Goal: Information Seeking & Learning: Find specific fact

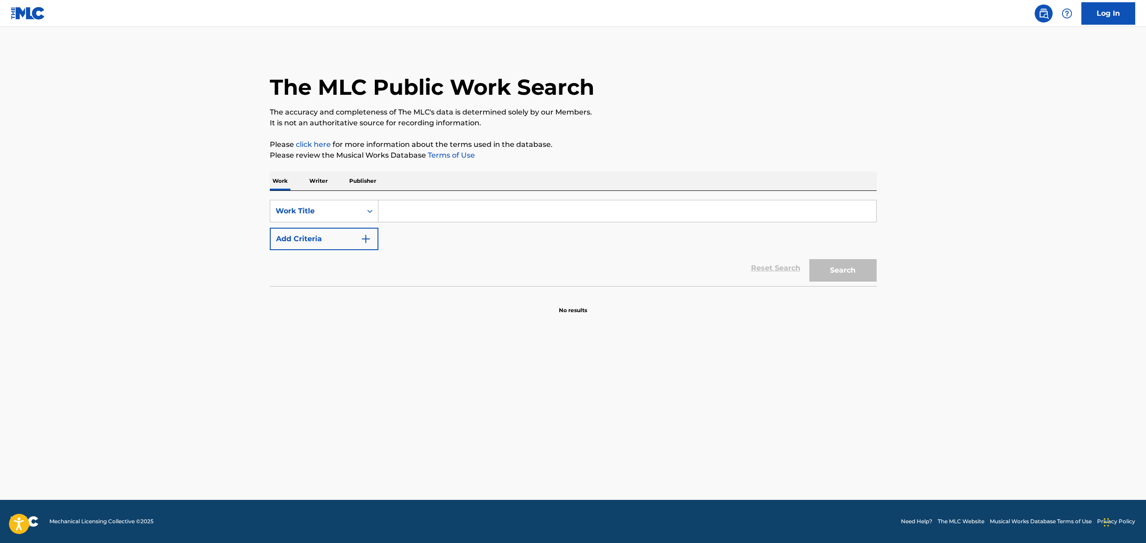
click at [390, 203] on input "Search Form" at bounding box center [627, 211] width 498 height 22
type input "bussdown [PERSON_NAME] avalance"
click at [809, 259] on button "Search" at bounding box center [842, 270] width 67 height 22
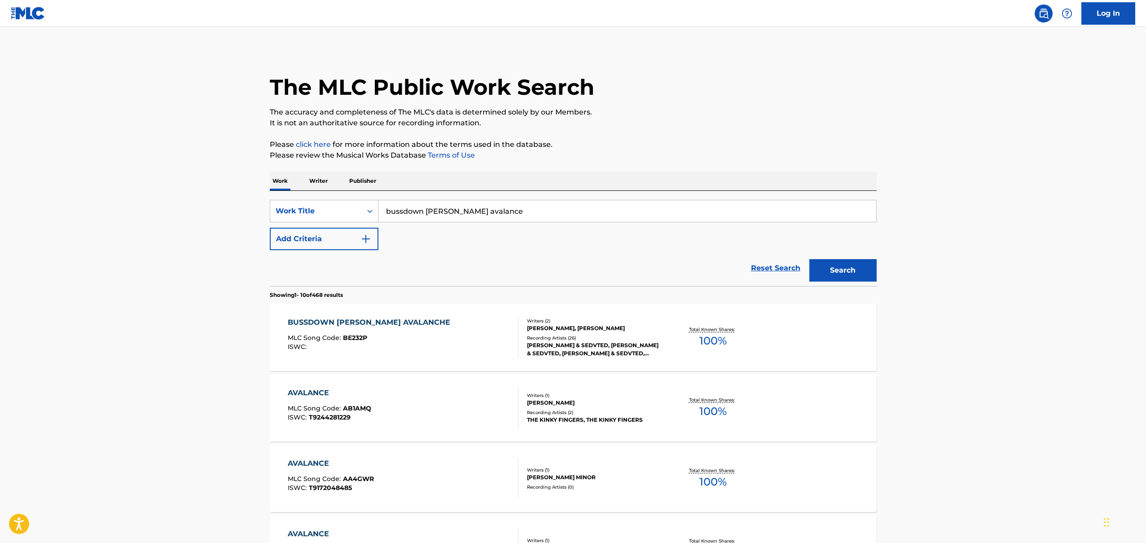
click at [426, 342] on div "BUSSDOWN [PERSON_NAME] AVALANCHE MLC Song Code : BE232P ISWC :" at bounding box center [403, 337] width 231 height 40
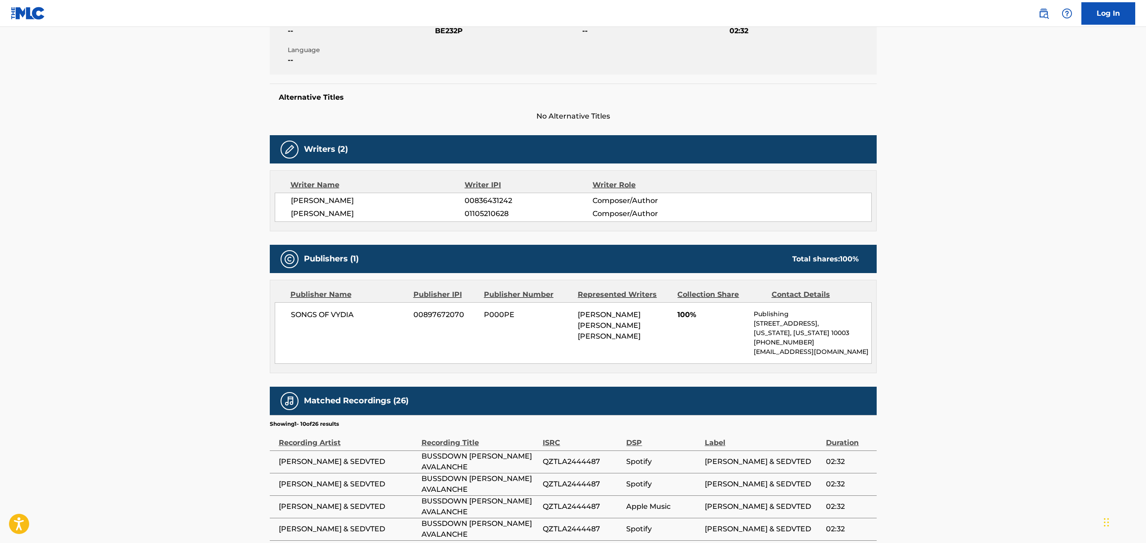
scroll to position [279, 0]
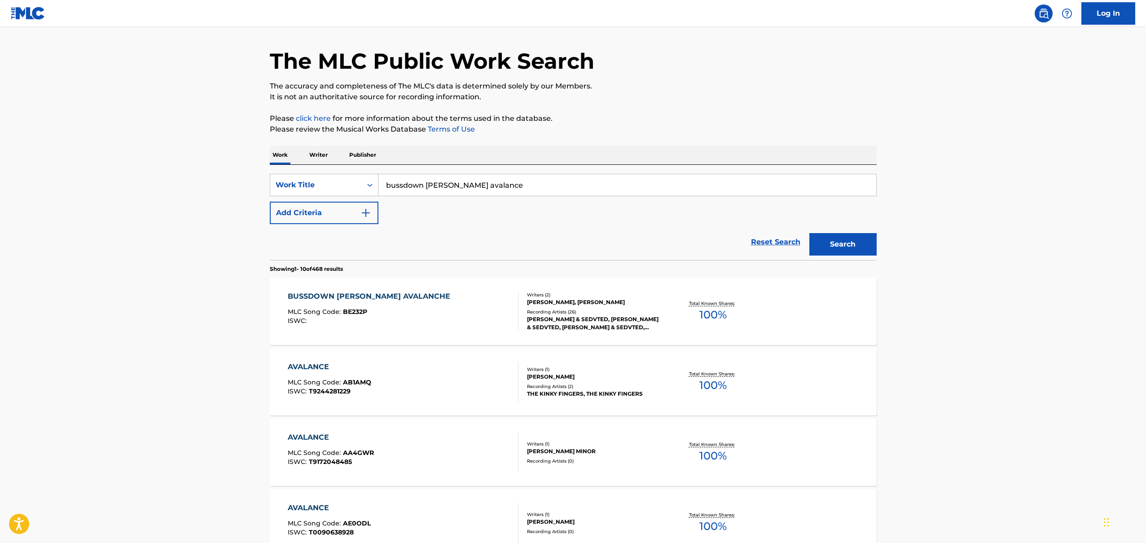
scroll to position [24, 0]
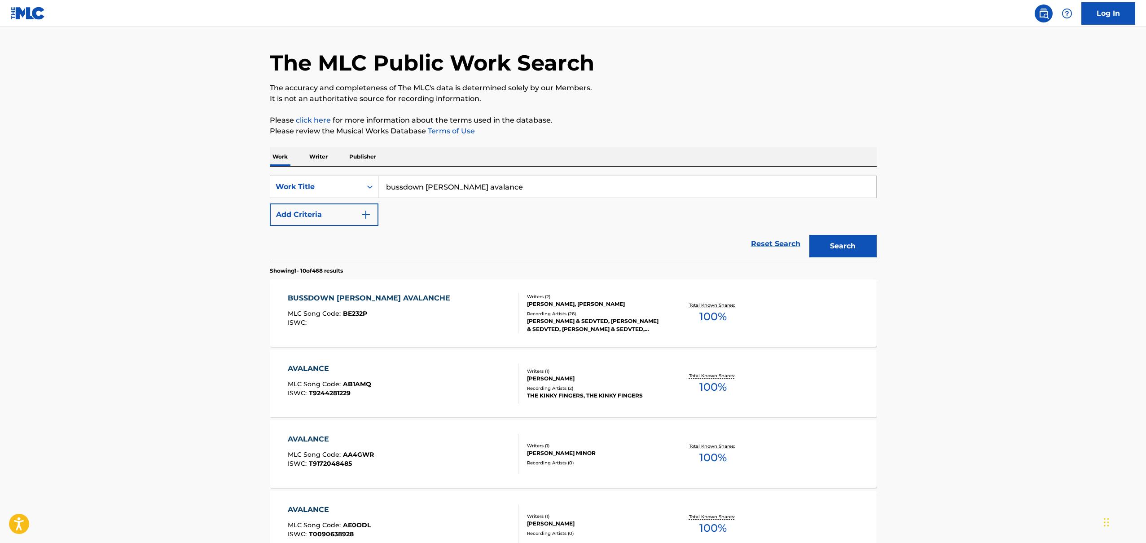
click at [473, 185] on input "bussdown [PERSON_NAME] avalance" at bounding box center [627, 187] width 498 height 22
click at [507, 185] on input "bussdown [PERSON_NAME] avalanche" at bounding box center [627, 187] width 498 height 22
type input "bussdown [PERSON_NAME] avalanche"
click at [809, 235] on button "Search" at bounding box center [842, 246] width 67 height 22
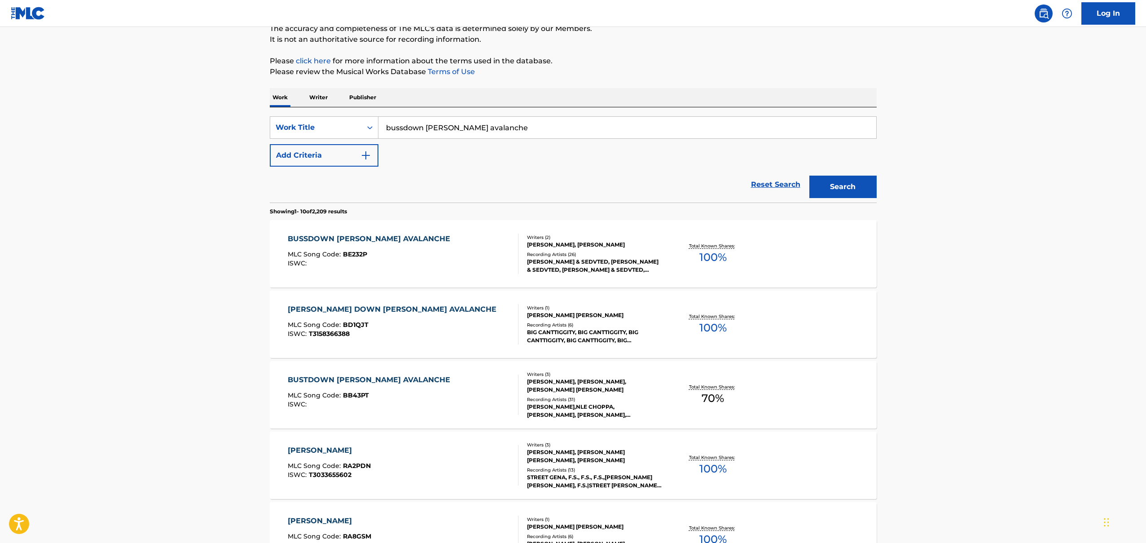
scroll to position [98, 0]
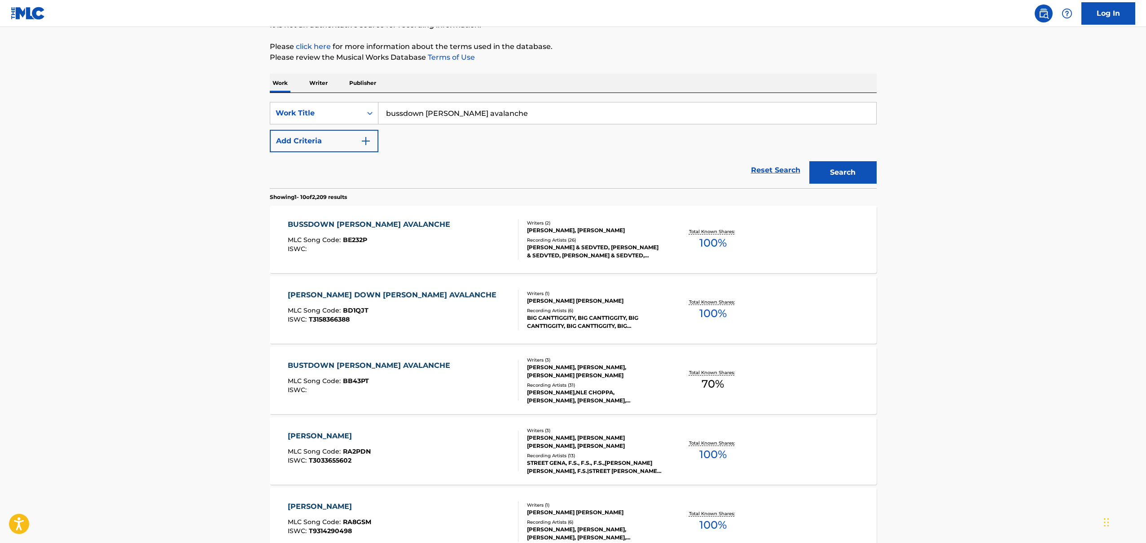
click at [403, 381] on div "MLC Song Code : BB43PT" at bounding box center [371, 381] width 167 height 9
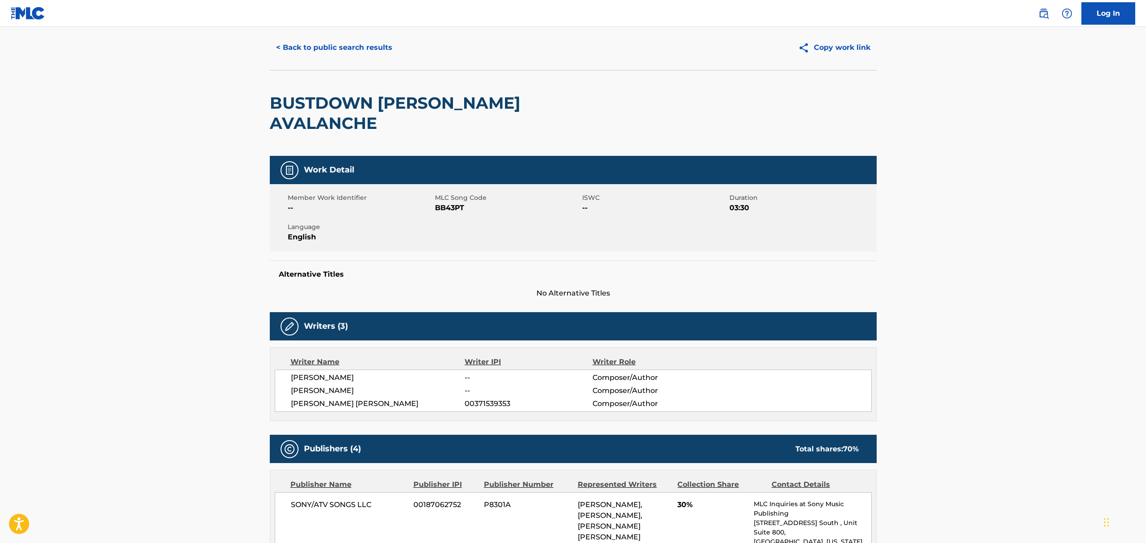
scroll to position [23, 0]
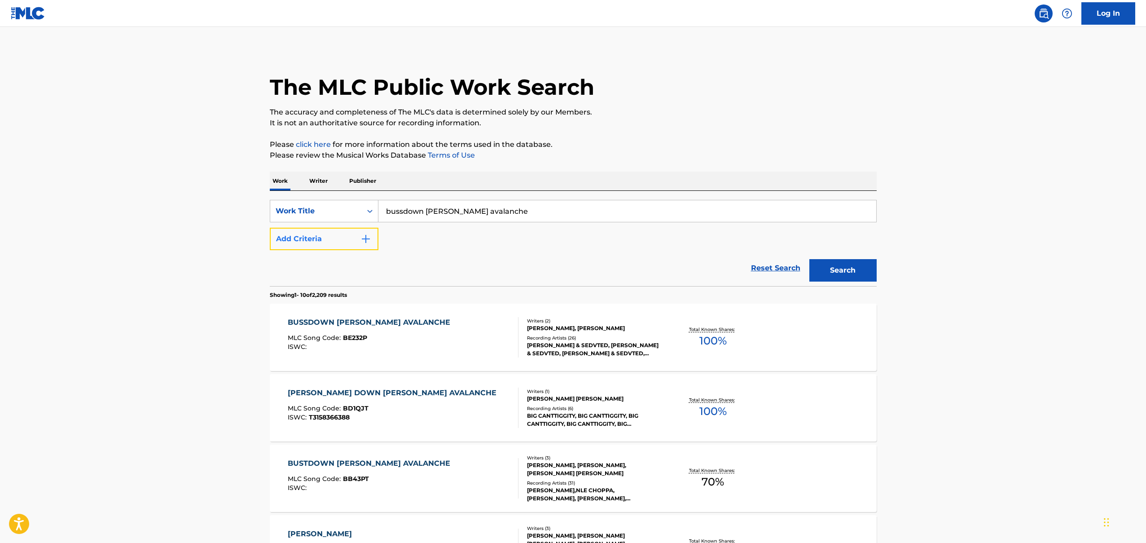
click at [342, 234] on button "Add Criteria" at bounding box center [324, 239] width 109 height 22
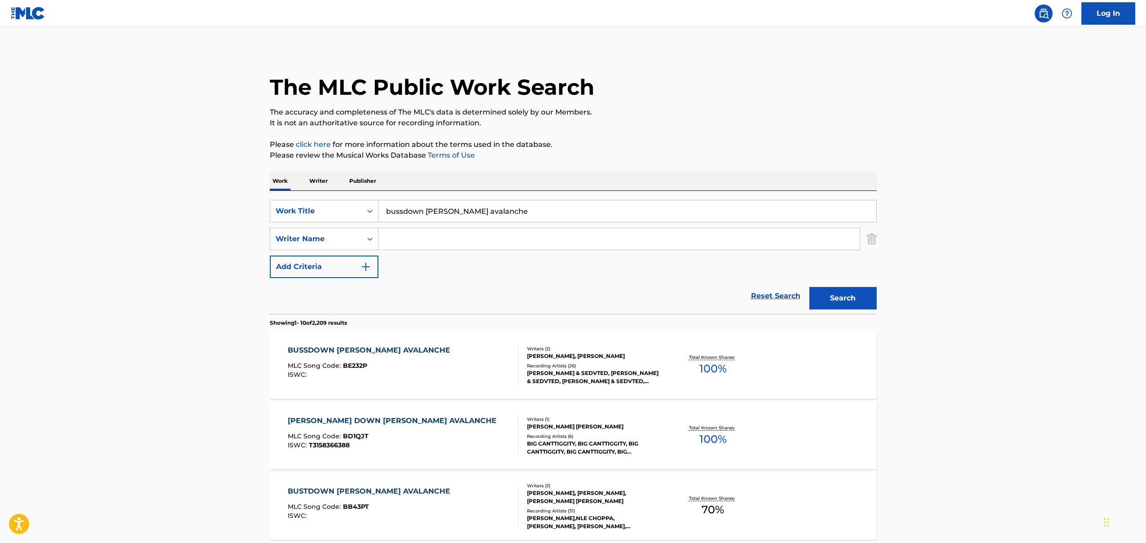
click at [423, 248] on input "Search Form" at bounding box center [618, 239] width 481 height 22
type input "[PERSON_NAME]"
click at [809, 287] on button "Search" at bounding box center [842, 298] width 67 height 22
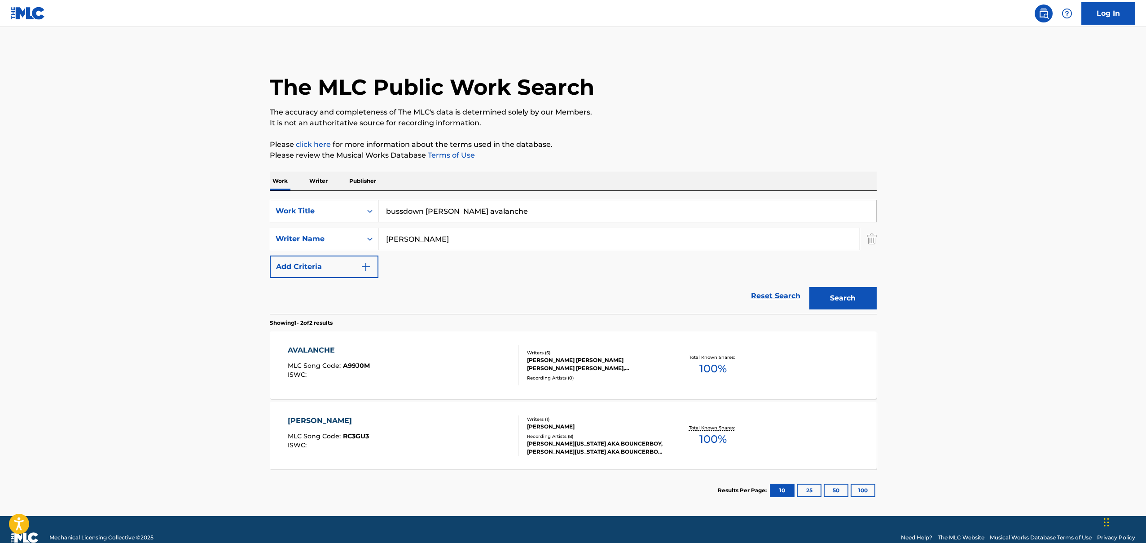
drag, startPoint x: 439, startPoint y: 236, endPoint x: 381, endPoint y: 231, distance: 58.1
click at [381, 231] on input "[PERSON_NAME]" at bounding box center [618, 239] width 481 height 22
click at [809, 287] on button "Search" at bounding box center [842, 298] width 67 height 22
